Goal: Task Accomplishment & Management: Manage account settings

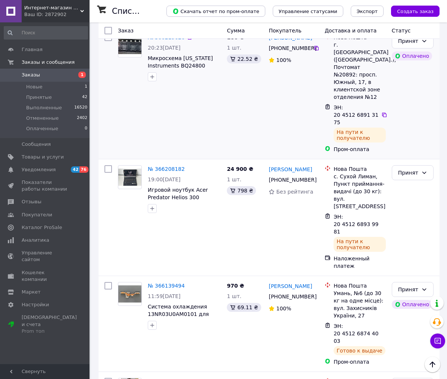
scroll to position [1013, 0]
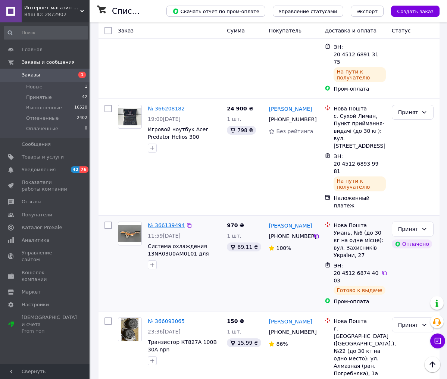
click at [163, 219] on div "№ 366139494 11:59[DATE] Система охлаждения 13NR03U0AM0101 для ноутбука Asus TUF…" at bounding box center [184, 246] width 79 height 54
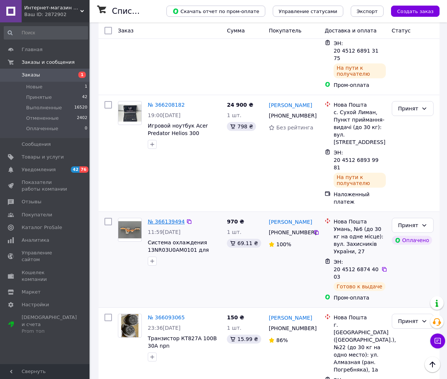
click at [170, 215] on div "№ 366139494 11:59[DATE] Система охлаждения 13NR03U0AM0101 для ноутбука Asus TUF…" at bounding box center [184, 242] width 79 height 54
click at [168, 219] on link "№ 366139494" at bounding box center [166, 222] width 37 height 6
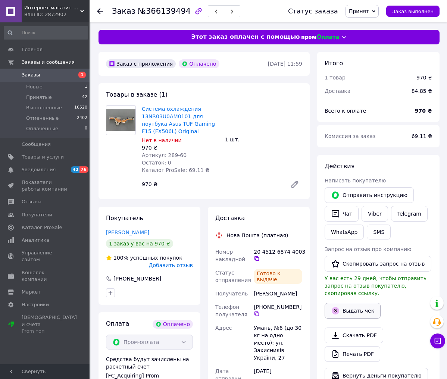
click at [350, 311] on button "Выдать чек" at bounding box center [353, 311] width 56 height 16
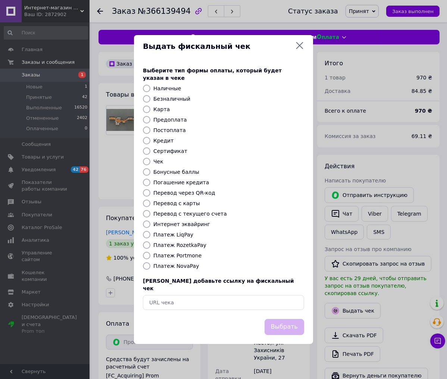
click at [189, 246] on label "Платеж RozetkaPay" at bounding box center [179, 245] width 53 height 6
click at [150, 246] on input "Платеж RozetkaPay" at bounding box center [146, 244] width 7 height 7
radio input "true"
click at [286, 324] on button "Выбрать" at bounding box center [285, 327] width 40 height 16
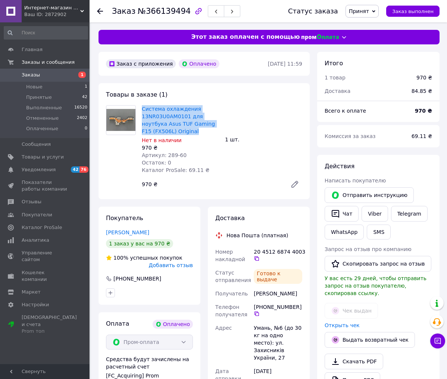
drag, startPoint x: 140, startPoint y: 107, endPoint x: 190, endPoint y: 131, distance: 55.8
click at [190, 131] on div "Система охлаждения 13NR03U0AM0101 для ноутбука Asus TUF Gaming F15 (FX506L) Ori…" at bounding box center [180, 140] width 83 height 72
copy link "Система охлаждения 13NR03U0AM0101 для ноутбука Asus TUF Gaming F15 (FX506L) Ori…"
click at [46, 76] on span "Заказы" at bounding box center [45, 75] width 47 height 7
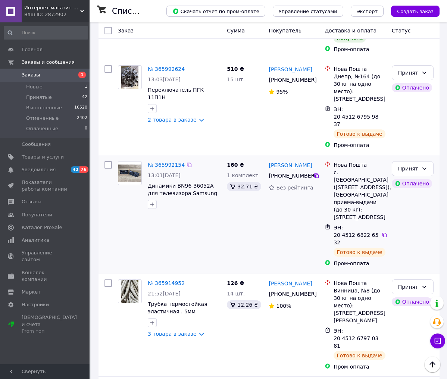
scroll to position [1888, 0]
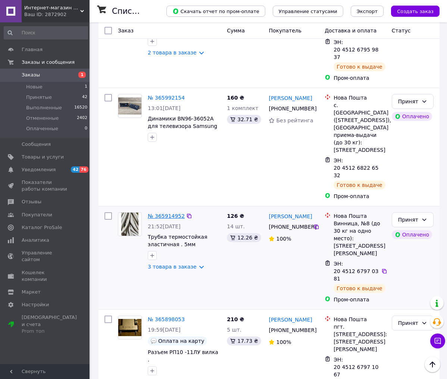
click at [168, 213] on link "№ 365914952" at bounding box center [166, 216] width 37 height 6
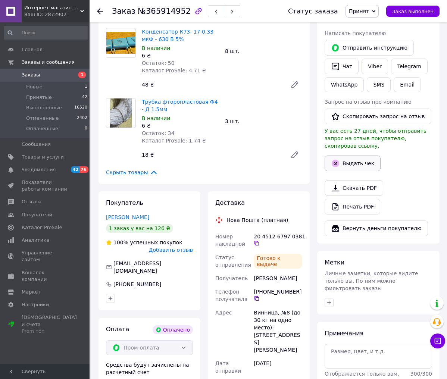
scroll to position [148, 0]
click at [355, 164] on button "Выдать чек" at bounding box center [353, 164] width 56 height 16
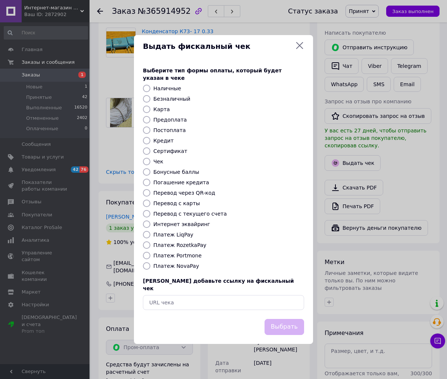
click at [191, 244] on label "Платеж RozetkaPay" at bounding box center [179, 245] width 53 height 6
click at [150, 244] on input "Платеж RozetkaPay" at bounding box center [146, 244] width 7 height 7
radio input "true"
click at [280, 321] on button "Выбрать" at bounding box center [285, 327] width 40 height 16
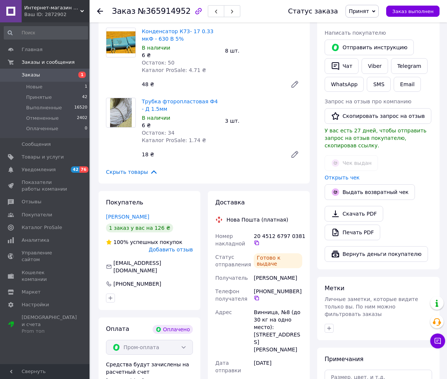
click at [34, 76] on span "Заказы" at bounding box center [31, 75] width 18 height 7
